Goal: Task Accomplishment & Management: Manage account settings

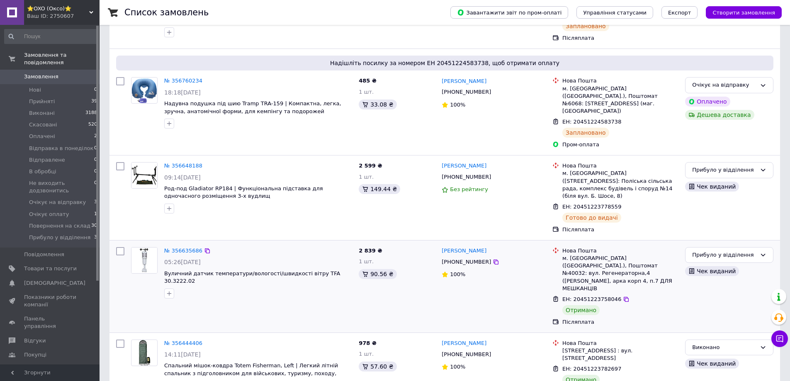
scroll to position [249, 0]
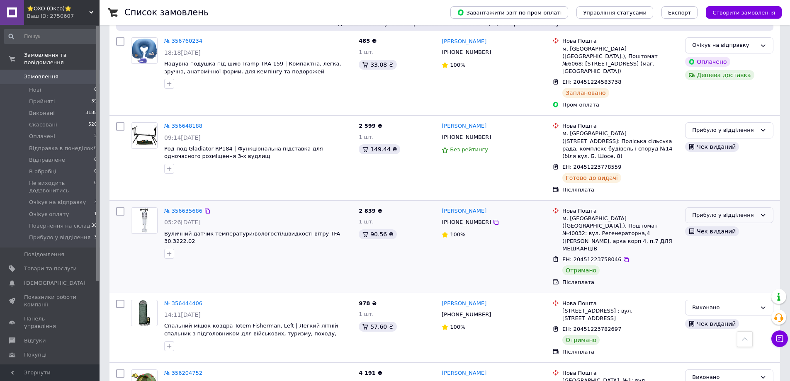
click at [725, 207] on div "Прибуло у відділення" at bounding box center [729, 215] width 88 height 16
click at [702, 240] on li "Виконано" at bounding box center [728, 247] width 87 height 15
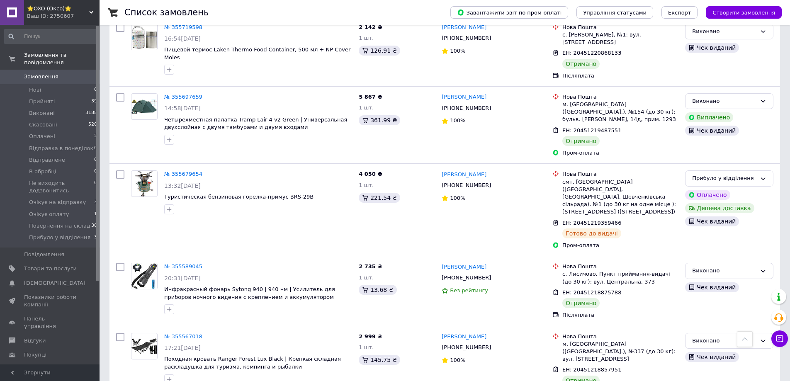
scroll to position [0, 0]
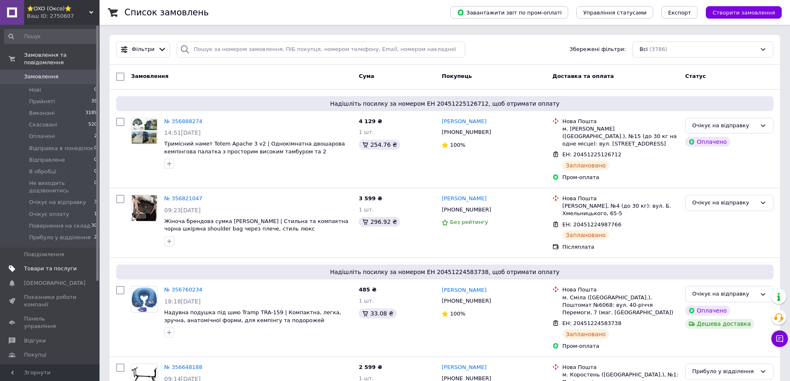
click at [33, 265] on span "Товари та послуги" at bounding box center [50, 268] width 53 height 7
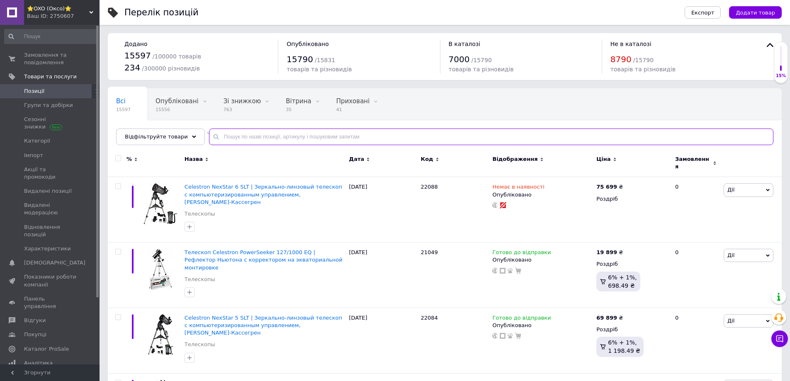
click at [259, 138] on input "text" at bounding box center [491, 136] width 564 height 17
paste input "RA5505"
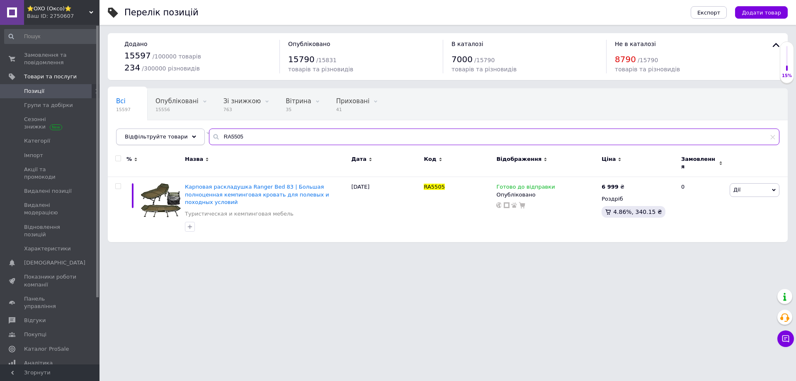
drag, startPoint x: 238, startPoint y: 135, endPoint x: 163, endPoint y: 131, distance: 75.5
click at [156, 132] on div "Відфільтруйте товари RA5505" at bounding box center [447, 136] width 663 height 17
paste input "20"
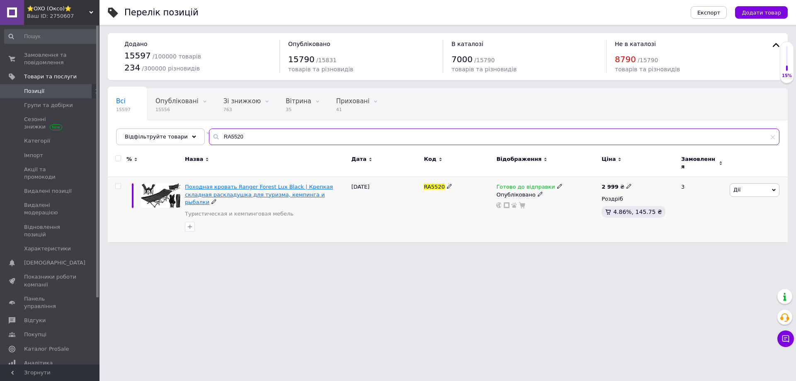
type input "RA5520"
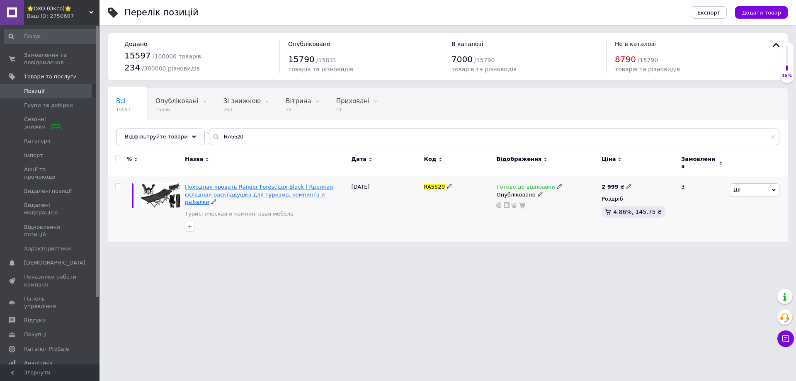
click at [291, 184] on span "Походная кровать Ranger Forest Lux Black | Крепкая складная раскладушка для тур…" at bounding box center [259, 194] width 148 height 21
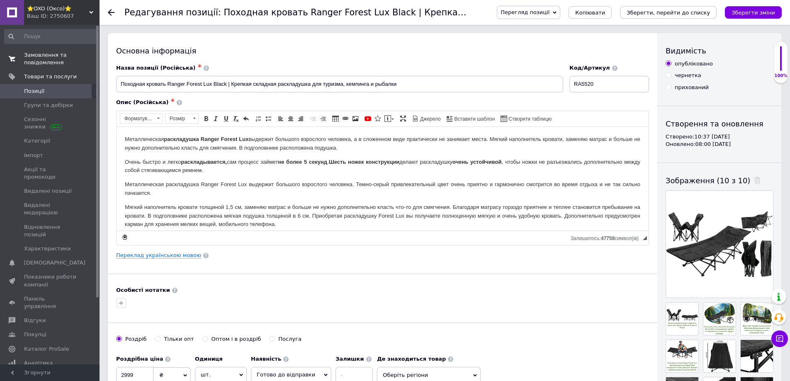
click at [26, 58] on span "Замовлення та повідомлення" at bounding box center [50, 58] width 53 height 15
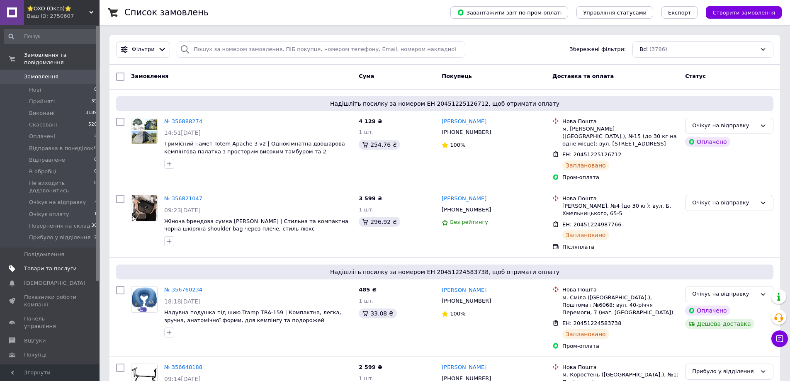
click at [31, 265] on span "Товари та послуги" at bounding box center [50, 268] width 53 height 7
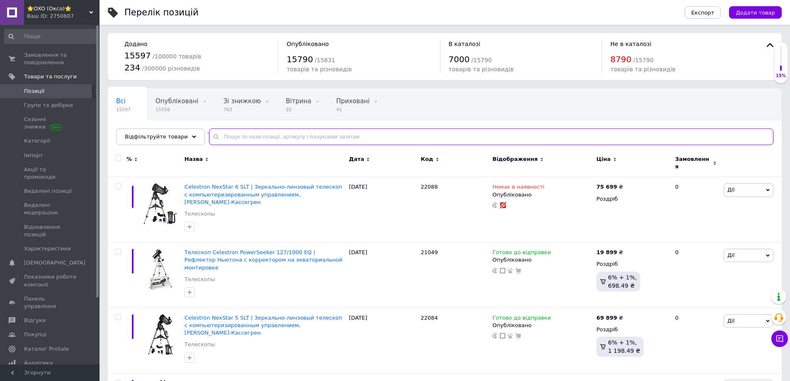
click at [245, 136] on input "text" at bounding box center [491, 136] width 564 height 17
paste input "C164"
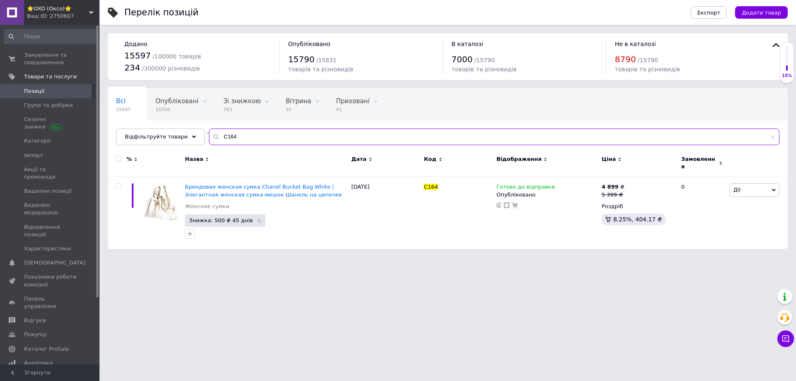
type input "C164"
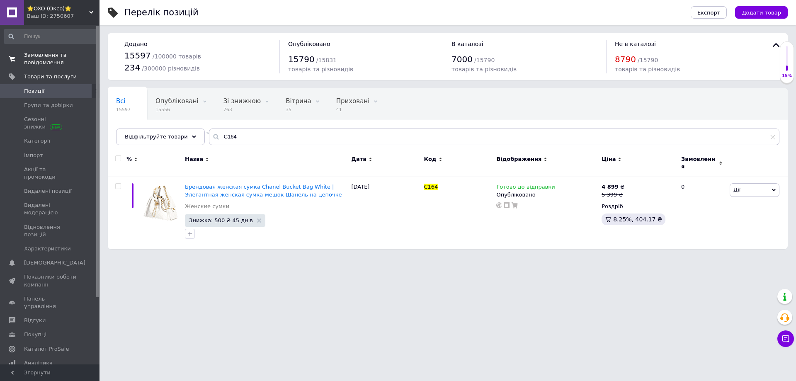
click at [37, 61] on span "Замовлення та повідомлення" at bounding box center [50, 58] width 53 height 15
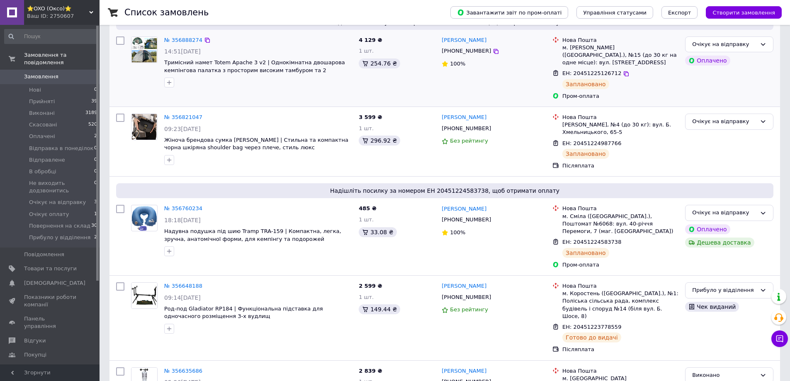
scroll to position [207, 0]
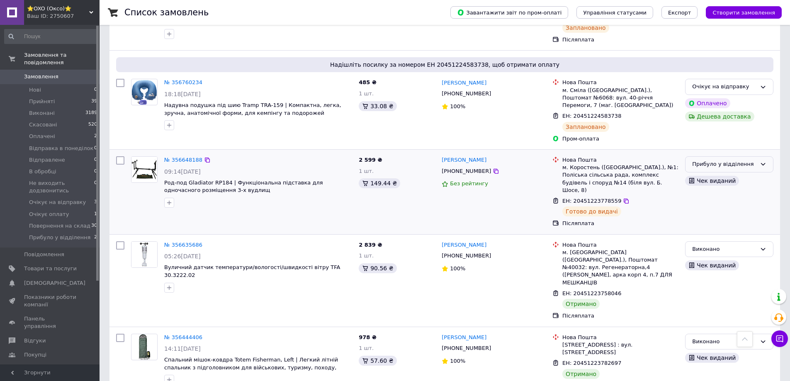
click at [703, 160] on div "Прибуло у відділення" at bounding box center [724, 164] width 64 height 9
click at [698, 189] on li "Виконано" at bounding box center [728, 196] width 87 height 15
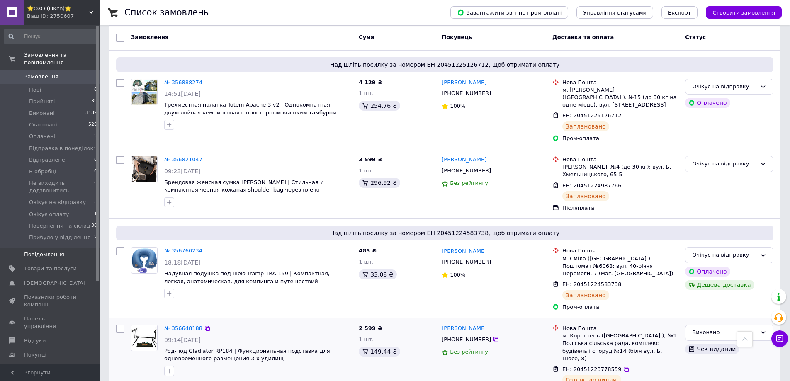
scroll to position [0, 0]
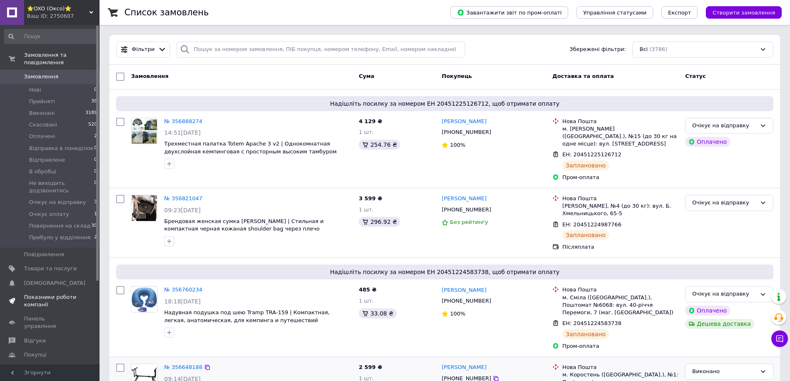
click at [47, 265] on span "Товари та послуги" at bounding box center [50, 268] width 53 height 7
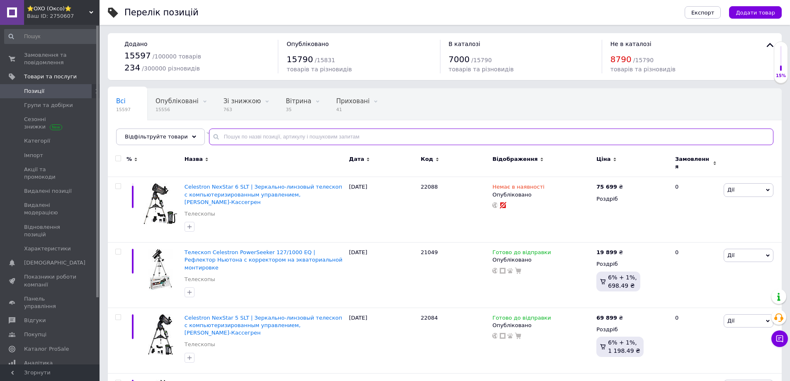
click at [261, 142] on input "text" at bounding box center [491, 136] width 564 height 17
paste input "Bel air clutch"
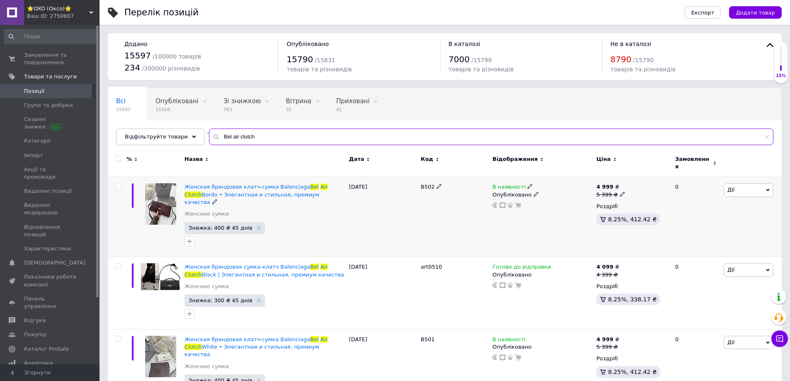
scroll to position [17, 0]
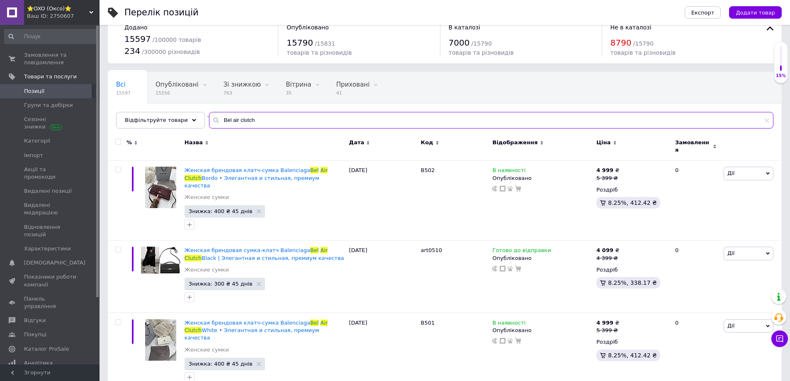
type input "Bel air clutch"
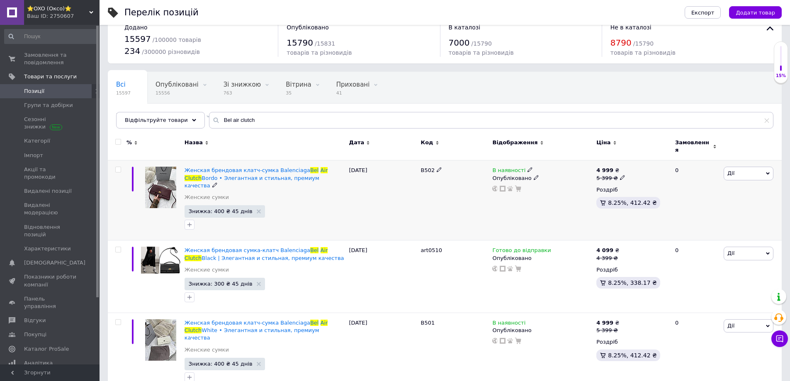
click at [428, 167] on span "B502" at bounding box center [428, 170] width 14 height 6
copy span "B502"
click at [518, 167] on span "В наявності" at bounding box center [508, 171] width 33 height 9
click at [549, 171] on li "Немає в наявності" at bounding box center [574, 177] width 79 height 12
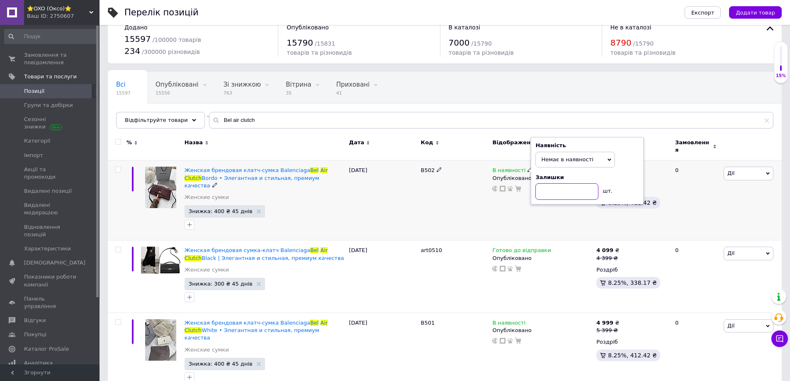
click at [555, 187] on input at bounding box center [566, 191] width 63 height 17
type input "0"
click at [453, 208] on div "B502" at bounding box center [455, 200] width 72 height 80
